Goal: Task Accomplishment & Management: Complete application form

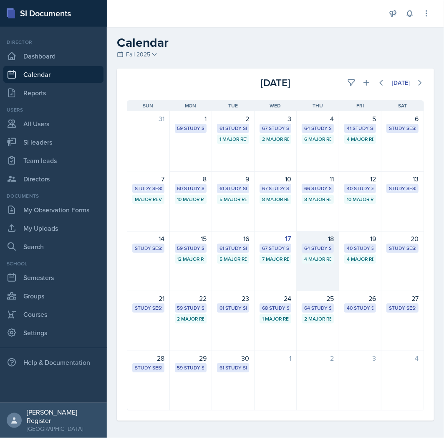
click at [324, 242] on div "18" at bounding box center [318, 238] width 32 height 10
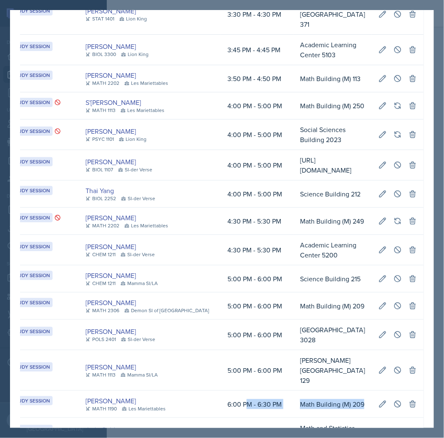
scroll to position [0, 423]
drag, startPoint x: 248, startPoint y: 223, endPoint x: 421, endPoint y: 218, distance: 173.4
click at [372, 391] on td "Math Building (M) 209" at bounding box center [333, 404] width 79 height 27
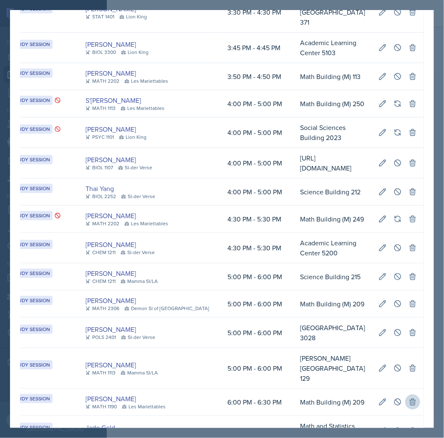
scroll to position [0, 526]
click at [395, 398] on icon at bounding box center [398, 402] width 8 height 8
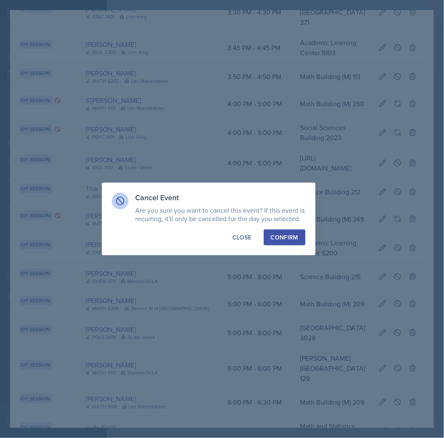
click at [286, 237] on div "Confirm" at bounding box center [285, 237] width 28 height 8
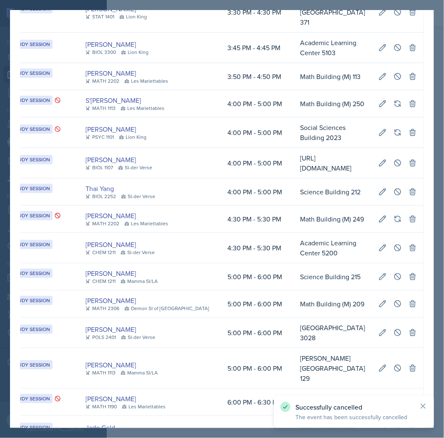
click at [439, 203] on div at bounding box center [222, 219] width 444 height 438
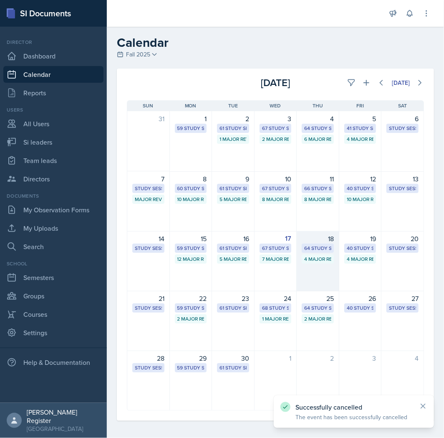
click at [314, 241] on div "18" at bounding box center [318, 238] width 32 height 10
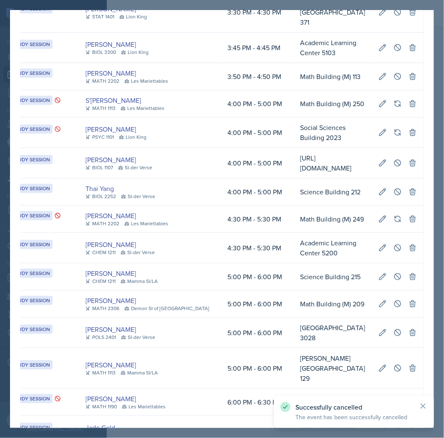
scroll to position [0, 0]
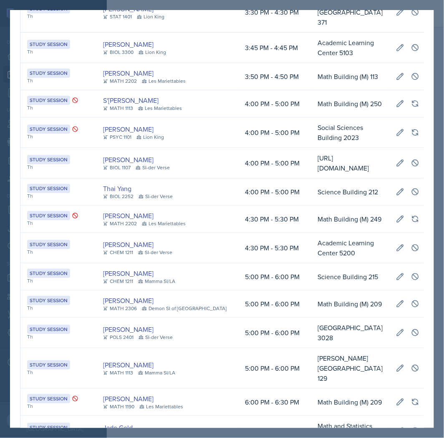
click at [379, 2] on div at bounding box center [222, 219] width 444 height 438
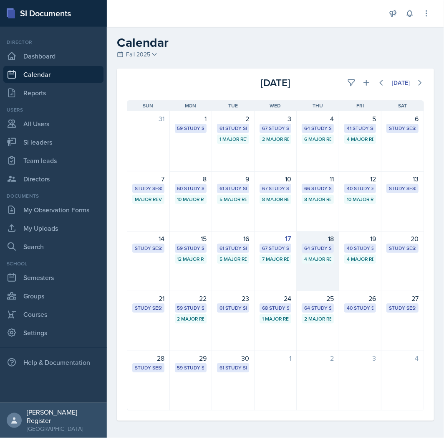
click at [325, 249] on div "64 Study Sessions" at bounding box center [317, 248] width 27 height 8
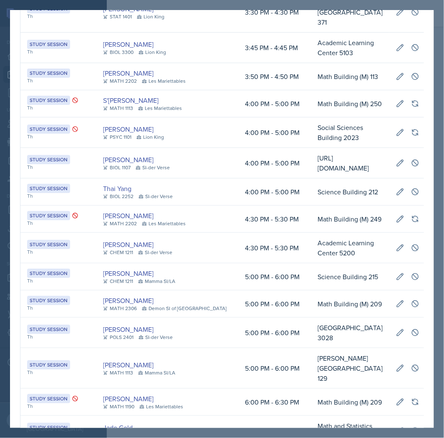
click at [395, 1] on div at bounding box center [222, 219] width 444 height 438
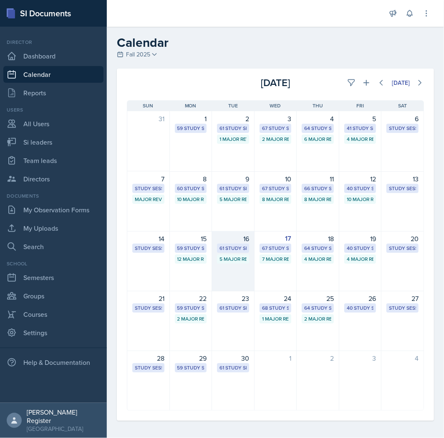
click at [225, 238] on div "16" at bounding box center [233, 238] width 32 height 10
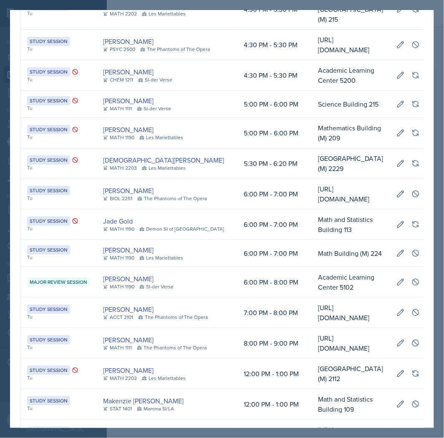
scroll to position [1145, 0]
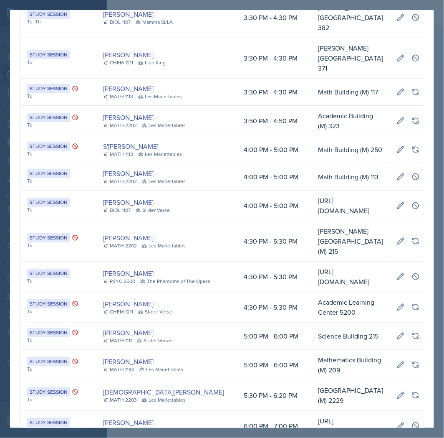
click at [5, 226] on div at bounding box center [222, 219] width 444 height 438
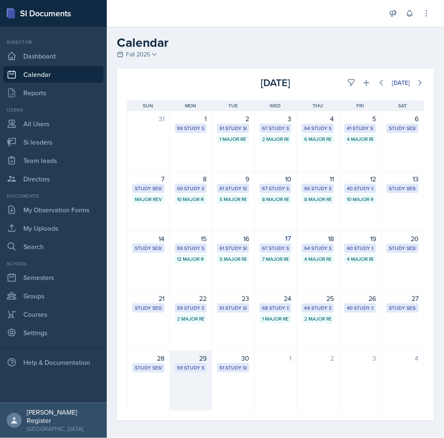
click at [177, 376] on div "29 59 Study Sessions" at bounding box center [191, 380] width 43 height 60
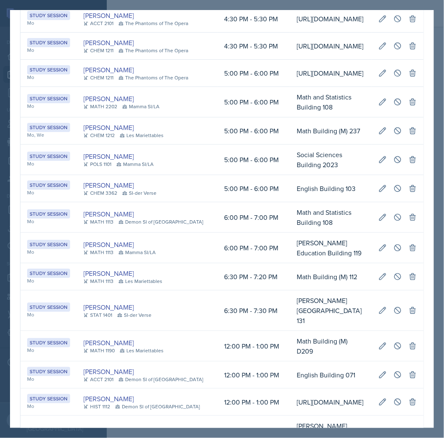
scroll to position [0, 506]
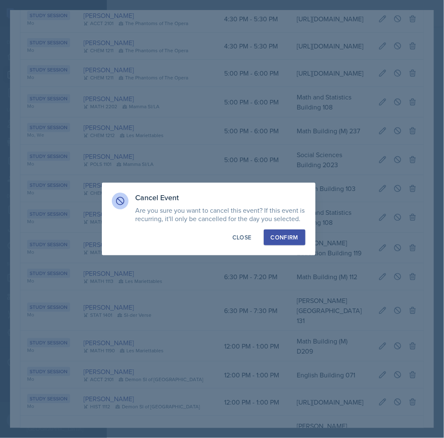
click at [287, 235] on div "Confirm" at bounding box center [285, 237] width 28 height 8
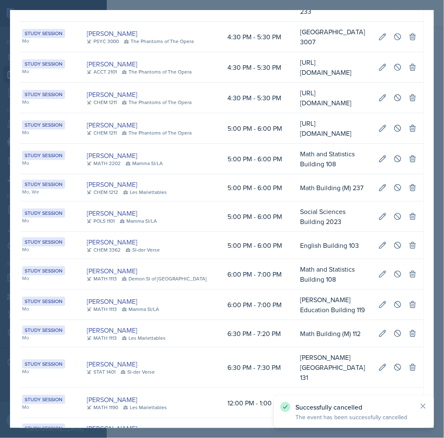
click at [438, 193] on div at bounding box center [222, 219] width 444 height 438
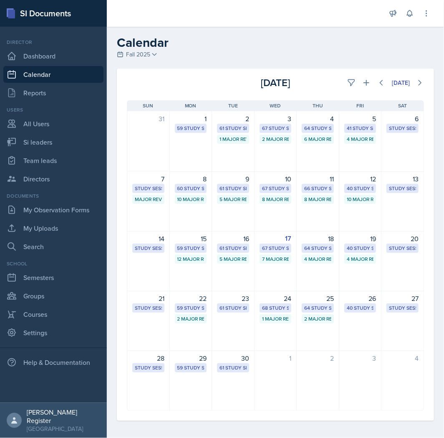
click at [320, 300] on div "25" at bounding box center [318, 298] width 32 height 10
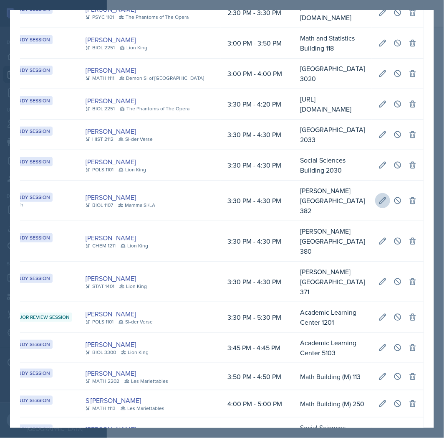
scroll to position [0, 526]
click at [397, 193] on button at bounding box center [398, 200] width 15 height 15
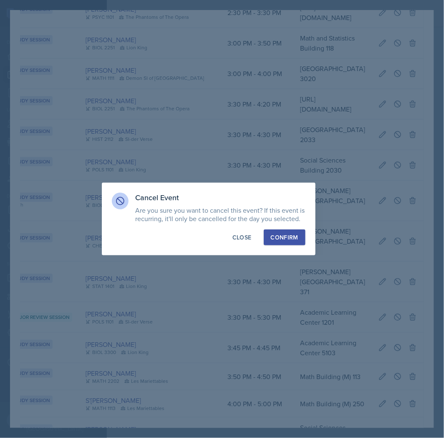
click at [289, 234] on div "Confirm" at bounding box center [285, 237] width 28 height 8
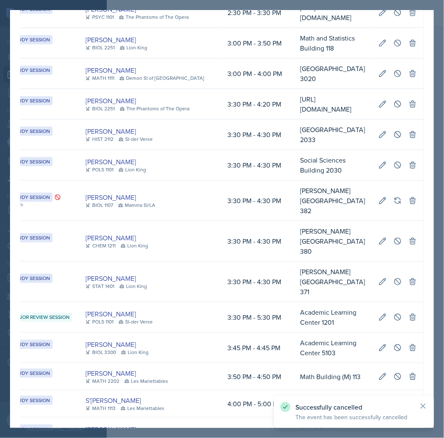
click at [441, 221] on div at bounding box center [222, 219] width 444 height 438
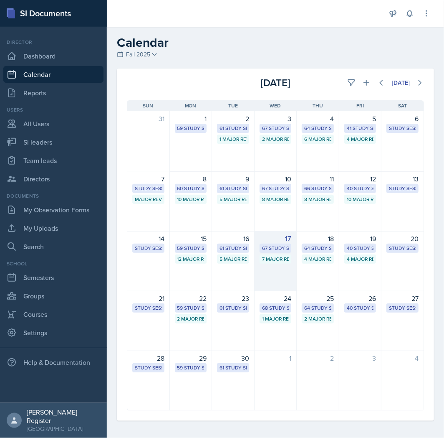
click at [267, 246] on div "67 Study Sessions" at bounding box center [275, 248] width 27 height 8
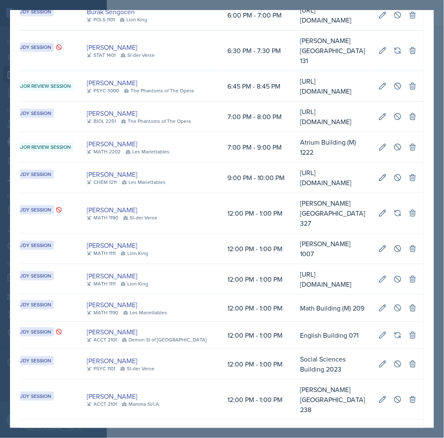
scroll to position [0, 245]
click at [395, 311] on icon at bounding box center [398, 307] width 6 height 6
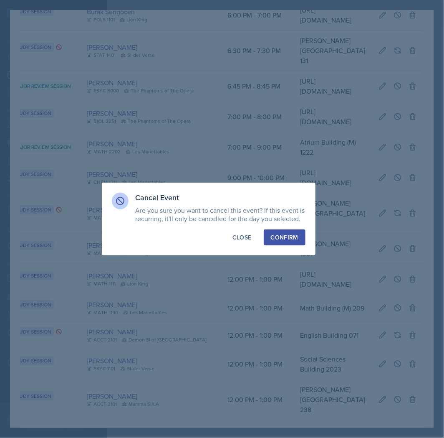
click at [295, 239] on div "Confirm" at bounding box center [285, 237] width 28 height 8
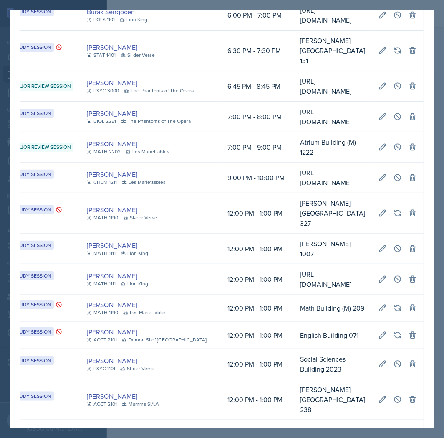
click at [434, 148] on div "[DATE] Event User Time Location Study Session We, Fr [PERSON_NAME] MATH 1113 SI…" at bounding box center [222, 219] width 424 height 418
click at [436, 151] on div at bounding box center [222, 219] width 444 height 438
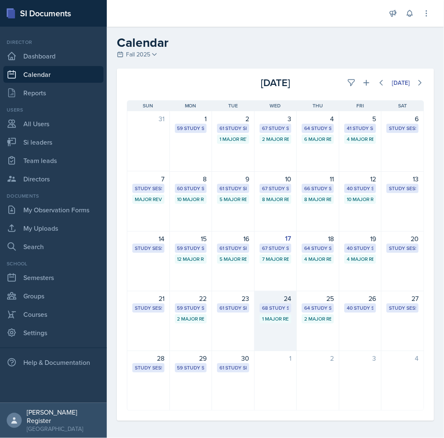
click at [280, 316] on div "1 Major Review Session" at bounding box center [275, 319] width 27 height 8
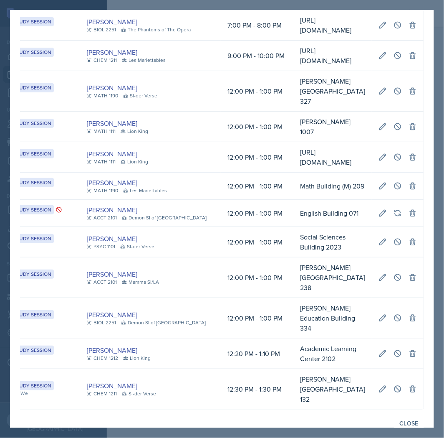
scroll to position [1768, 0]
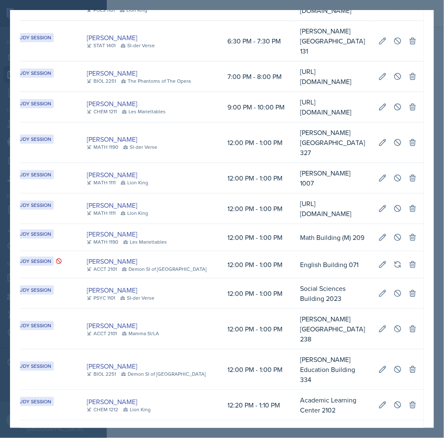
drag, startPoint x: 261, startPoint y: 221, endPoint x: 164, endPoint y: 222, distance: 96.9
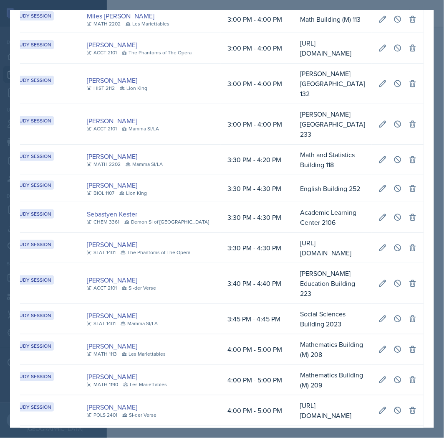
scroll to position [0, 245]
click at [394, 314] on icon at bounding box center [398, 318] width 8 height 8
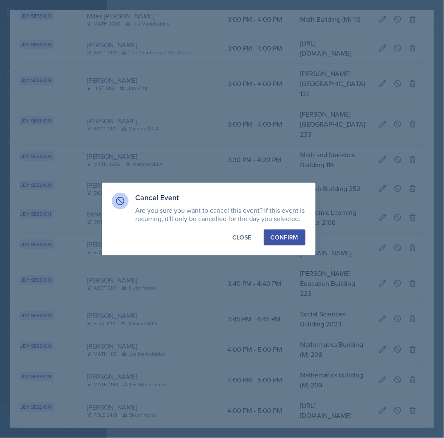
click at [292, 238] on div "Confirm" at bounding box center [285, 237] width 28 height 8
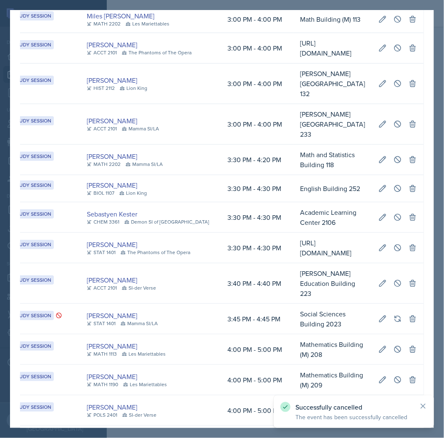
click at [437, 170] on div at bounding box center [222, 219] width 444 height 438
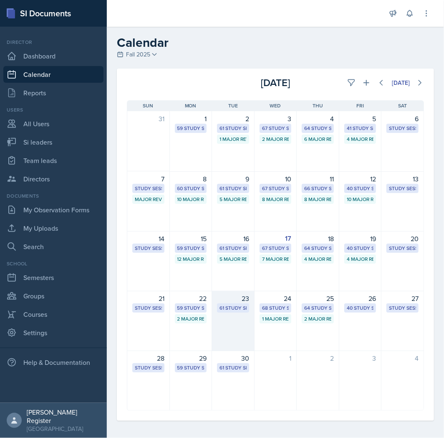
click at [219, 298] on div "23" at bounding box center [233, 298] width 32 height 10
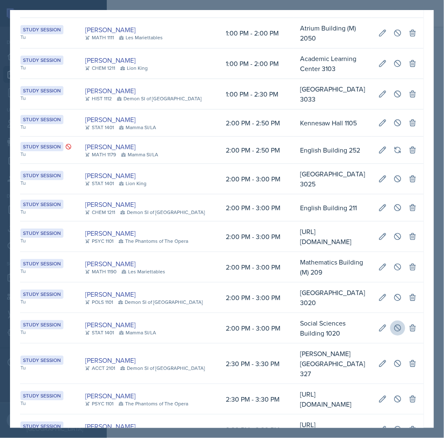
scroll to position [0, 236]
click at [395, 332] on icon at bounding box center [398, 328] width 8 height 8
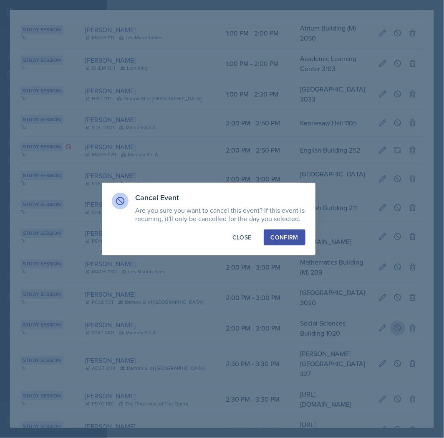
click at [395, 358] on div at bounding box center [222, 219] width 444 height 438
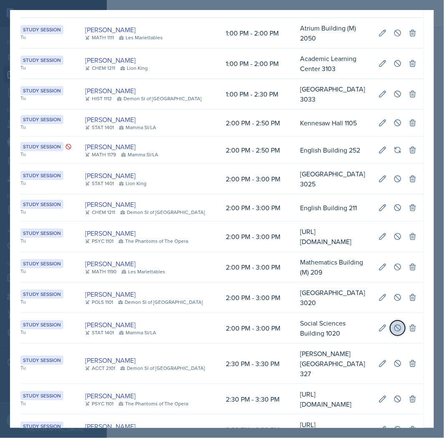
click at [394, 332] on icon at bounding box center [398, 328] width 8 height 8
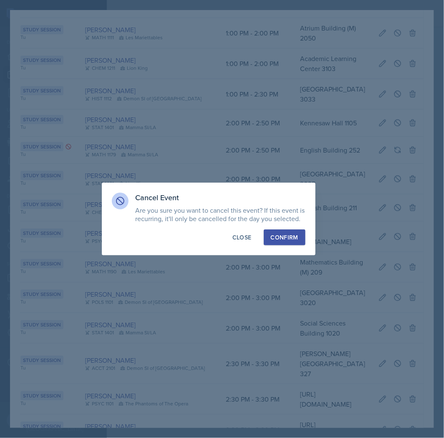
click at [280, 237] on div "Confirm" at bounding box center [285, 237] width 28 height 8
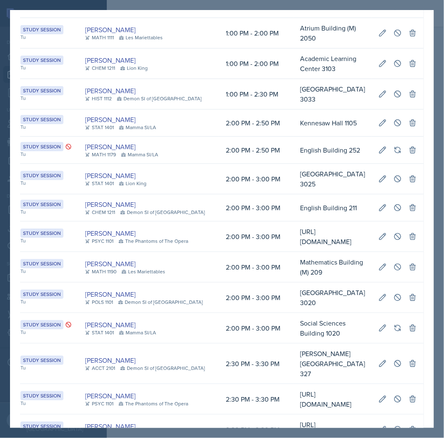
scroll to position [0, 0]
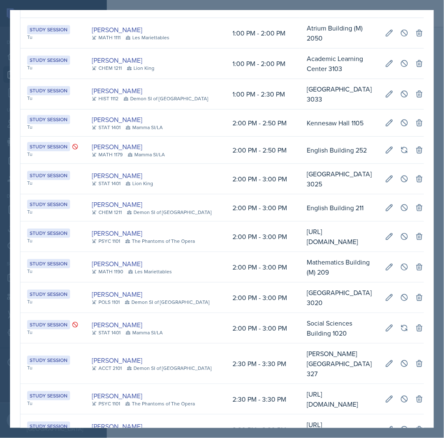
click at [443, 28] on div at bounding box center [222, 219] width 444 height 438
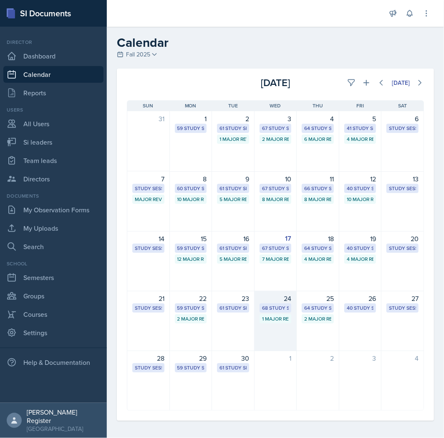
click at [264, 323] on div "24 68 Study Sessions 1 Major Review Session" at bounding box center [276, 321] width 43 height 60
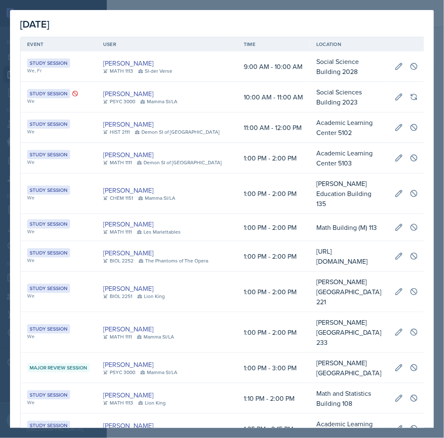
click at [165, 0] on div at bounding box center [222, 219] width 444 height 438
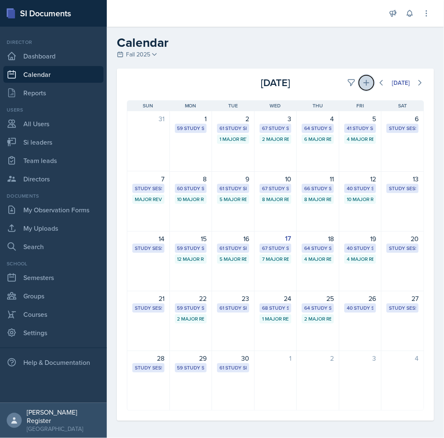
click at [363, 84] on icon at bounding box center [367, 83] width 8 height 8
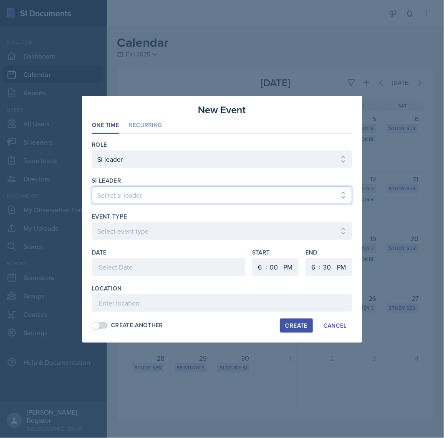
click at [172, 194] on select "Select si leader [PERSON_NAME] [PERSON_NAME] [PERSON_NAME] [PERSON_NAME] [PERSO…" at bounding box center [222, 195] width 261 height 18
select select "9399d41f-4cf2-4f1c-bb52-160661a094df"
click at [92, 186] on select "Select si leader [PERSON_NAME] [PERSON_NAME] [PERSON_NAME] [PERSON_NAME] [PERSO…" at bounding box center [222, 195] width 261 height 18
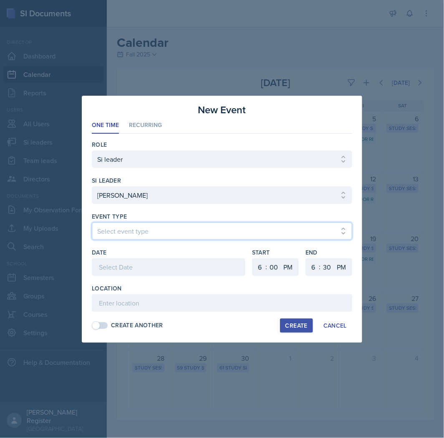
click at [149, 232] on select "Select event type Major Review Session Study Session" at bounding box center [222, 231] width 261 height 18
select select "66bb7cbf-e419-488b-a7ef-f63bc5f9ed04"
click at [92, 222] on select "Select event type Major Review Session Study Session" at bounding box center [222, 231] width 261 height 18
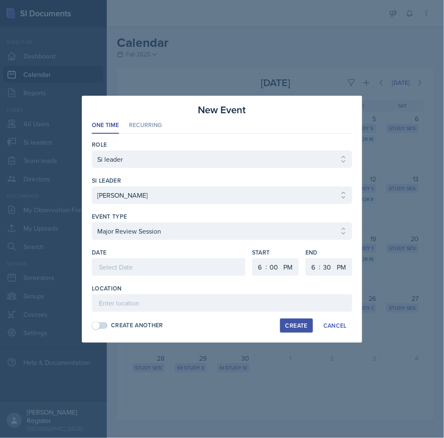
click at [138, 268] on div at bounding box center [169, 267] width 154 height 18
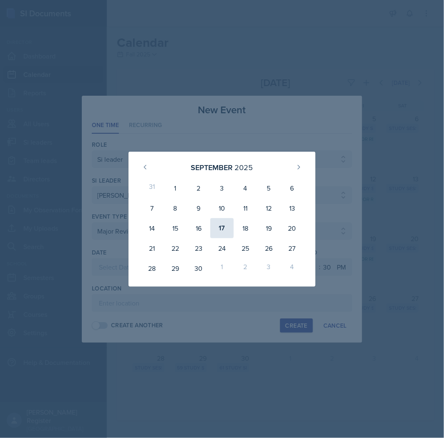
click at [224, 228] on div "17" at bounding box center [221, 228] width 23 height 20
type input "[DATE]"
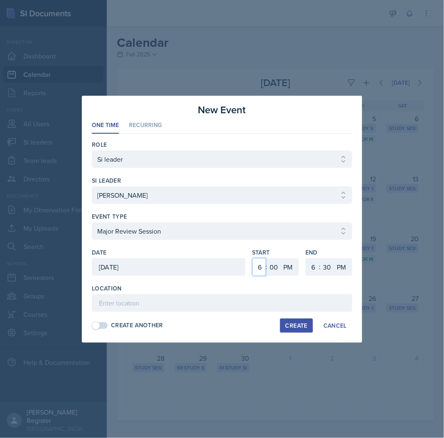
click at [259, 267] on select "1 2 3 4 5 6 7 8 9 10 11 12" at bounding box center [259, 267] width 13 height 18
select select "1"
click at [253, 258] on select "1 2 3 4 5 6 7 8 9 10 11 12" at bounding box center [259, 267] width 13 height 18
click at [328, 268] on select "00 05 10 15 20 25 30 35 40 45 50 55" at bounding box center [327, 267] width 13 height 18
select select "0"
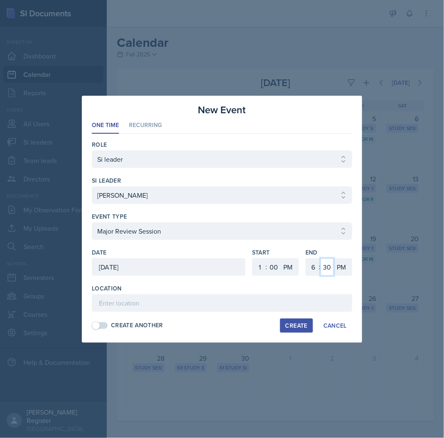
click at [321, 258] on select "00 05 10 15 20 25 30 35 40 45 50 55" at bounding box center [327, 267] width 13 height 18
click at [310, 264] on select "1 2 3 4 5 6 7 8 9 10 11 12" at bounding box center [312, 267] width 13 height 18
select select "3"
click at [306, 258] on select "1 2 3 4 5 6 7 8 9 10 11 12" at bounding box center [312, 267] width 13 height 18
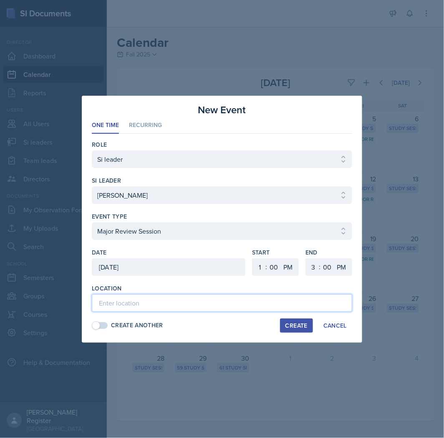
click at [148, 305] on input at bounding box center [222, 303] width 261 height 18
click at [107, 306] on input at bounding box center [222, 303] width 261 height 18
paste input "[URL][DOMAIN_NAME]"
type input "[URL][DOMAIN_NAME]"
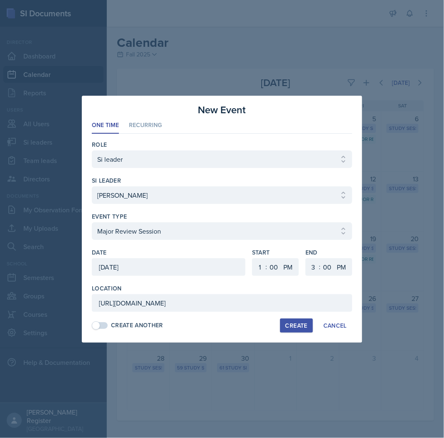
click at [291, 330] on button "Create" at bounding box center [296, 325] width 33 height 14
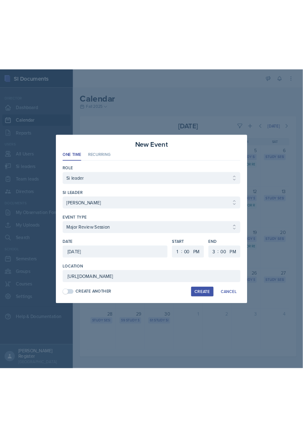
scroll to position [0, 0]
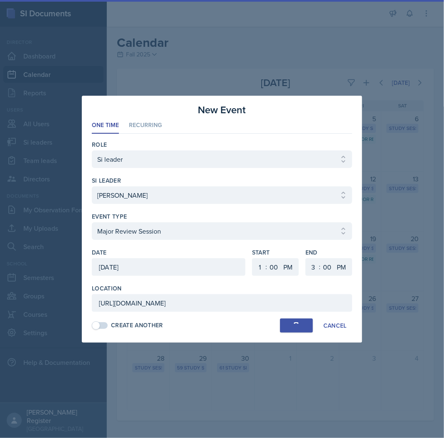
select select
select select "6"
select select "30"
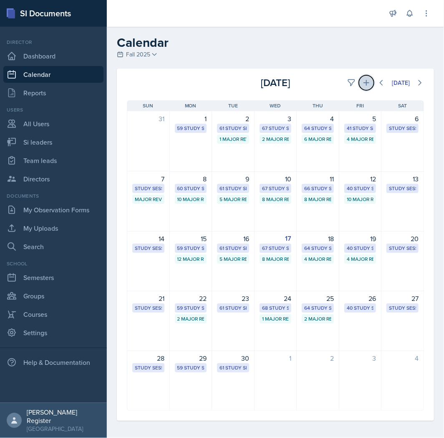
click at [363, 82] on icon at bounding box center [367, 83] width 8 height 8
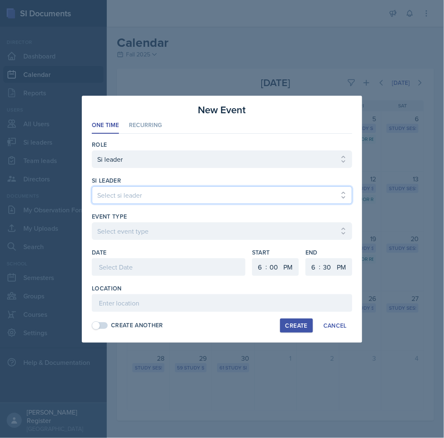
click at [142, 195] on select "Select si leader [PERSON_NAME] [PERSON_NAME] [PERSON_NAME] [PERSON_NAME] [PERSO…" at bounding box center [222, 195] width 261 height 18
select select "3aaf6aa6-26d4-49f4-b6b6-005e70691bbe"
click at [92, 186] on select "Select si leader [PERSON_NAME] [PERSON_NAME] [PERSON_NAME] [PERSON_NAME] [PERSO…" at bounding box center [222, 195] width 261 height 18
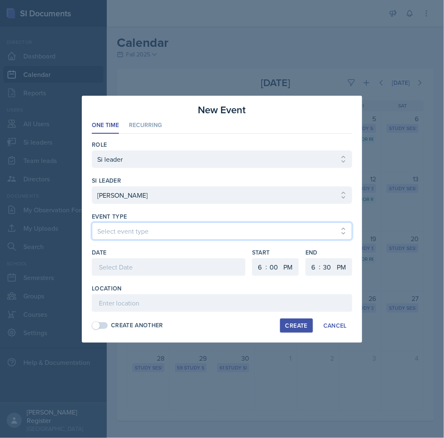
click at [119, 230] on select "Select event type Major Review Session Study Session" at bounding box center [222, 231] width 261 height 18
select select "66bb7cbf-e419-488b-a7ef-f63bc5f9ed04"
click at [92, 222] on select "Select event type Major Review Session Study Session" at bounding box center [222, 231] width 261 height 18
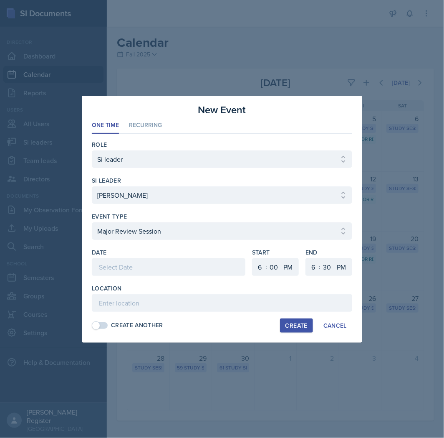
click at [147, 269] on div at bounding box center [169, 267] width 154 height 18
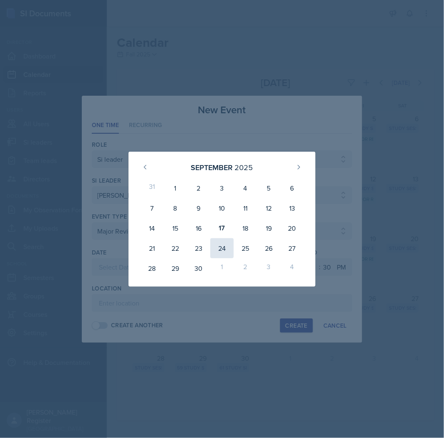
click at [218, 249] on div "24" at bounding box center [221, 248] width 23 height 20
type input "[DATE]"
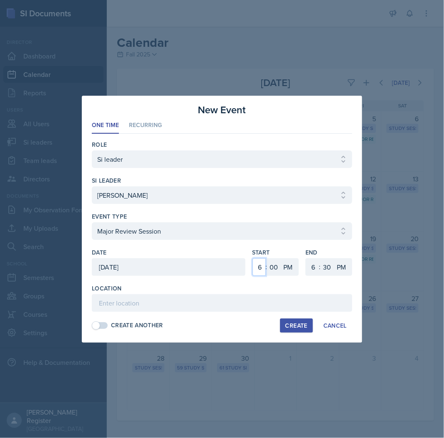
click at [262, 268] on select "1 2 3 4 5 6 7 8 9 10 11 12" at bounding box center [259, 267] width 13 height 18
select select "5"
click at [253, 258] on select "1 2 3 4 5 6 7 8 9 10 11 12" at bounding box center [259, 267] width 13 height 18
click at [314, 269] on select "1 2 3 4 5 6 7 8 9 10 11 12" at bounding box center [312, 267] width 13 height 18
select select "7"
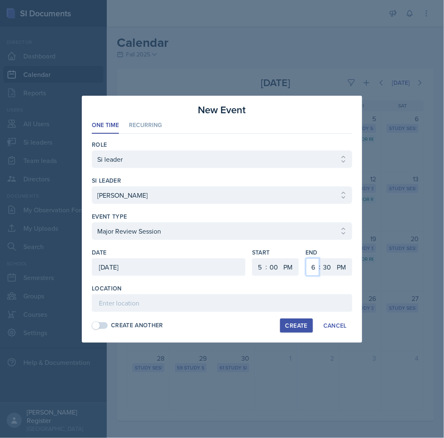
click at [306, 258] on select "1 2 3 4 5 6 7 8 9 10 11 12" at bounding box center [312, 267] width 13 height 18
click at [328, 269] on select "00 05 10 15 20 25 30 35 40 45 50 55" at bounding box center [327, 267] width 13 height 18
select select "0"
click at [321, 258] on select "00 05 10 15 20 25 30 35 40 45 50 55" at bounding box center [327, 267] width 13 height 18
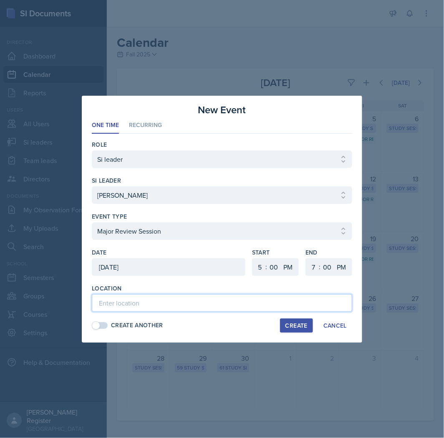
click at [144, 307] on input at bounding box center [222, 303] width 261 height 18
type input "[PERSON_NAME] Education Building 119"
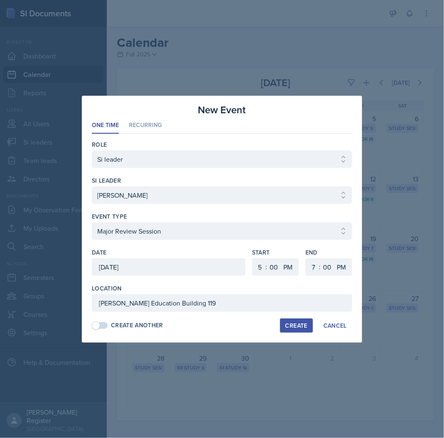
click at [286, 327] on div "Create" at bounding box center [297, 325] width 22 height 7
select select
select select "6"
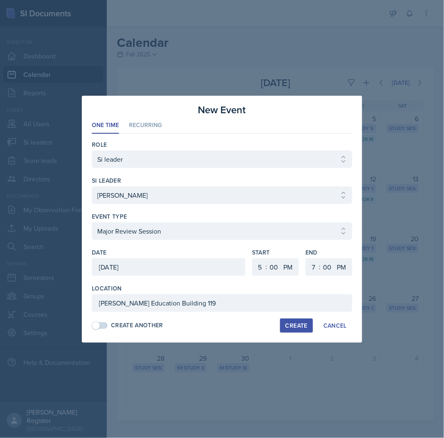
select select "30"
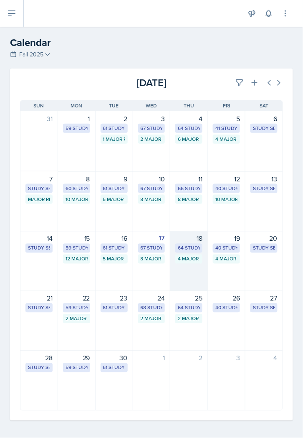
click at [187, 267] on div "18 64 Study Sessions 4 Major Review Sessions" at bounding box center [189, 261] width 38 height 60
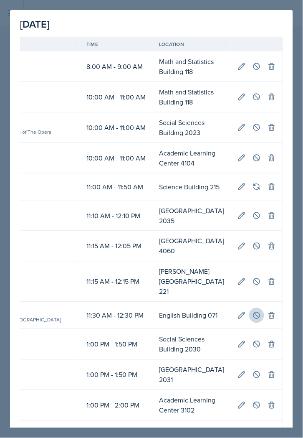
scroll to position [0, 667]
click at [249, 308] on button at bounding box center [256, 315] width 15 height 15
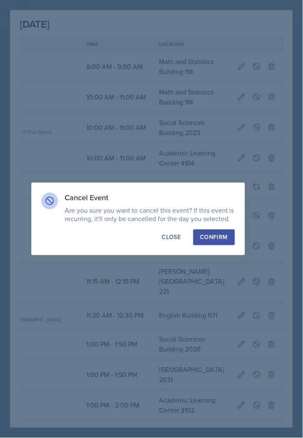
click at [217, 238] on div "Confirm" at bounding box center [214, 237] width 28 height 8
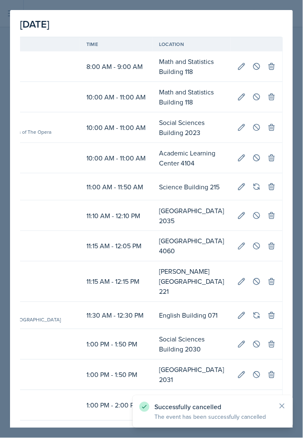
click at [265, 3] on div at bounding box center [151, 219] width 303 height 438
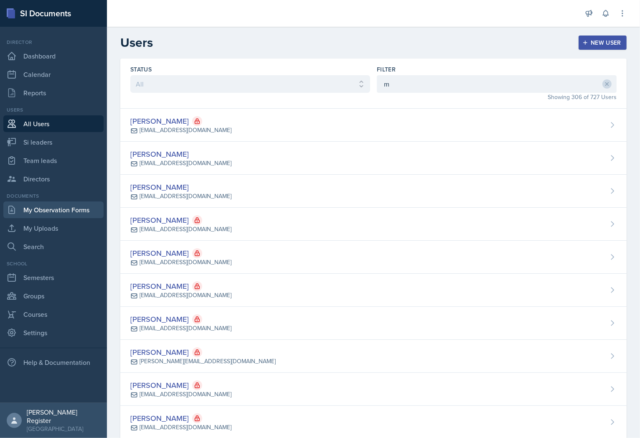
click at [77, 208] on link "My Observation Forms" at bounding box center [53, 209] width 100 height 17
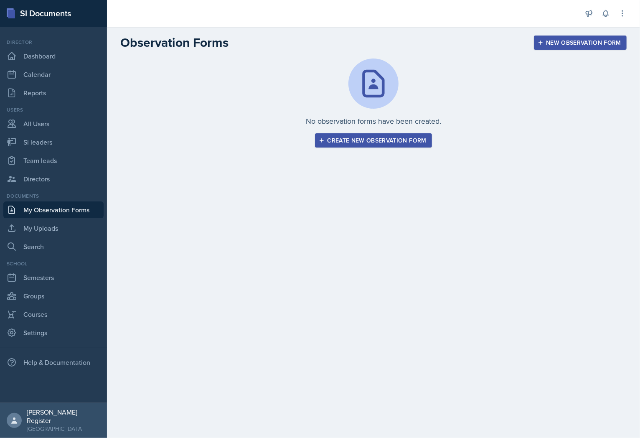
click at [375, 141] on div "Create new observation form" at bounding box center [373, 140] width 106 height 7
